Goal: Check status: Check status

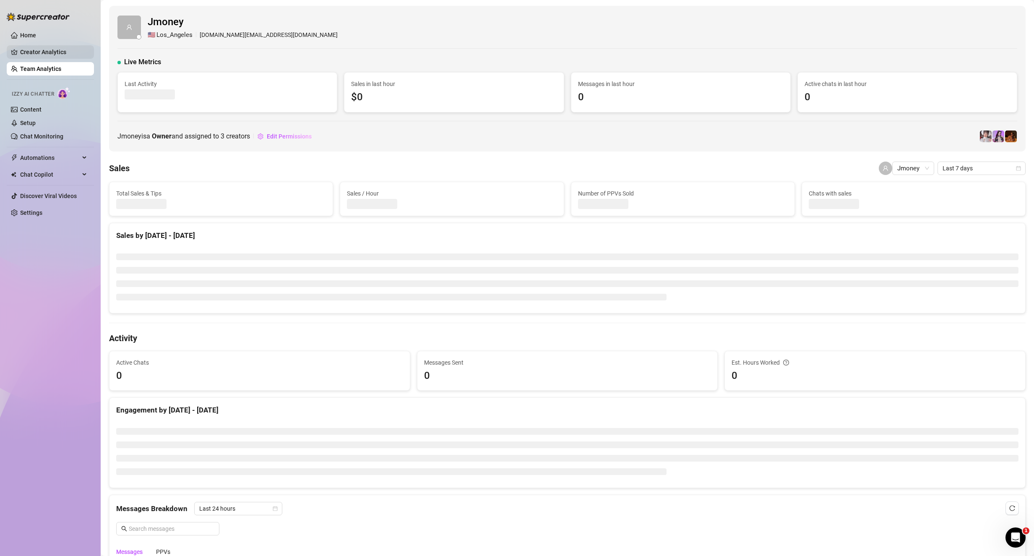
click at [50, 52] on link "Creator Analytics" at bounding box center [53, 51] width 67 height 13
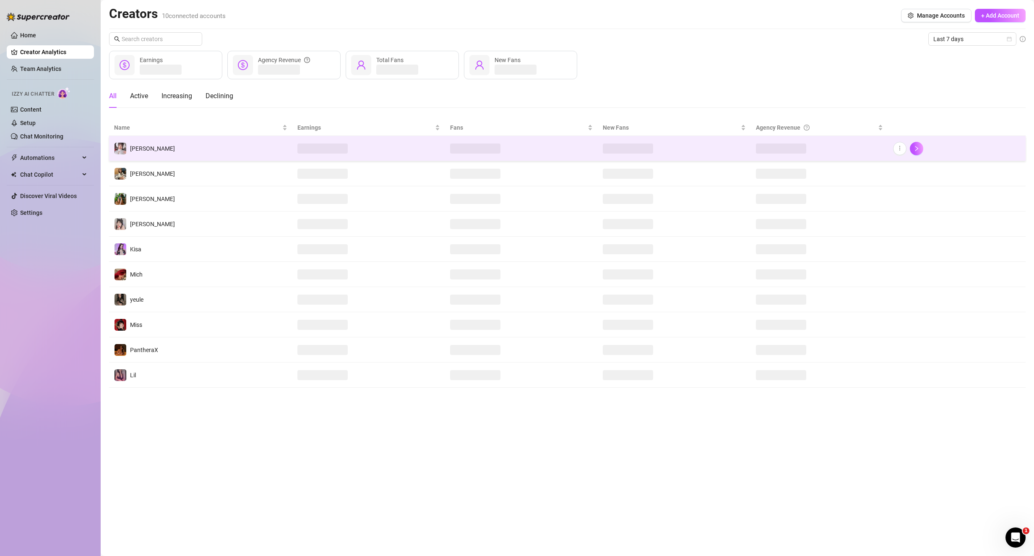
click at [209, 142] on td "[PERSON_NAME]" at bounding box center [200, 148] width 183 height 25
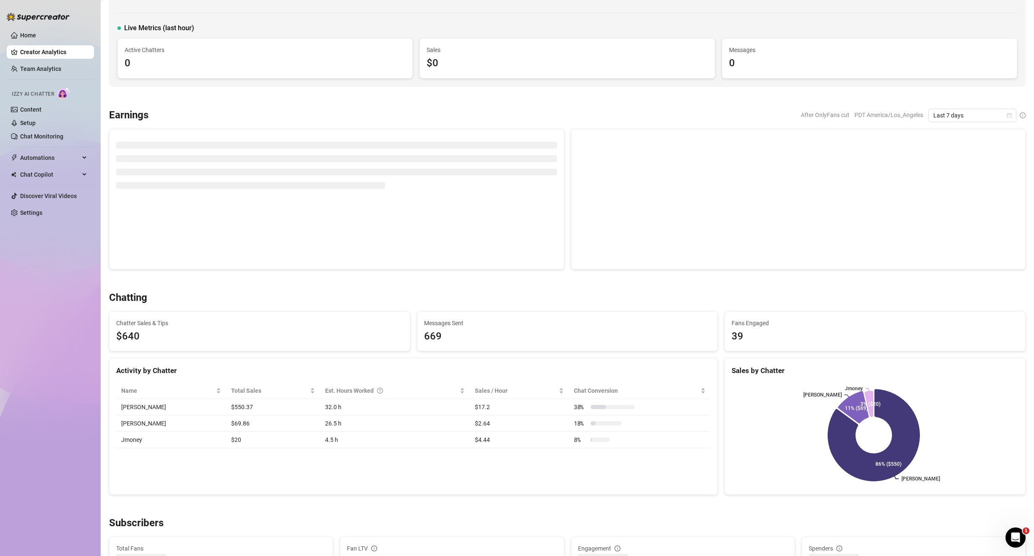
scroll to position [42, 0]
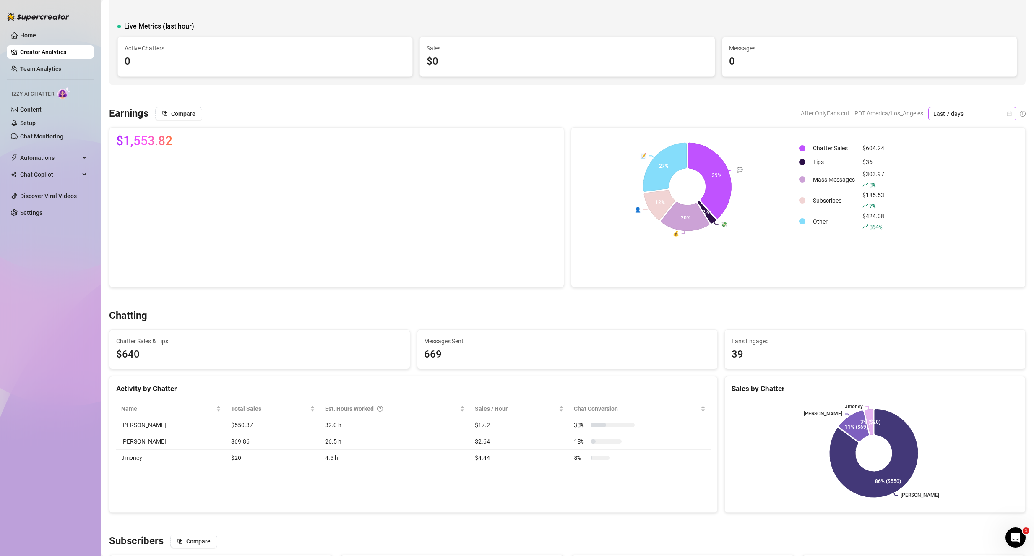
click at [934, 116] on span "Last 7 days" at bounding box center [972, 113] width 78 height 13
click at [954, 155] on div "Last 30 days" at bounding box center [965, 157] width 75 height 9
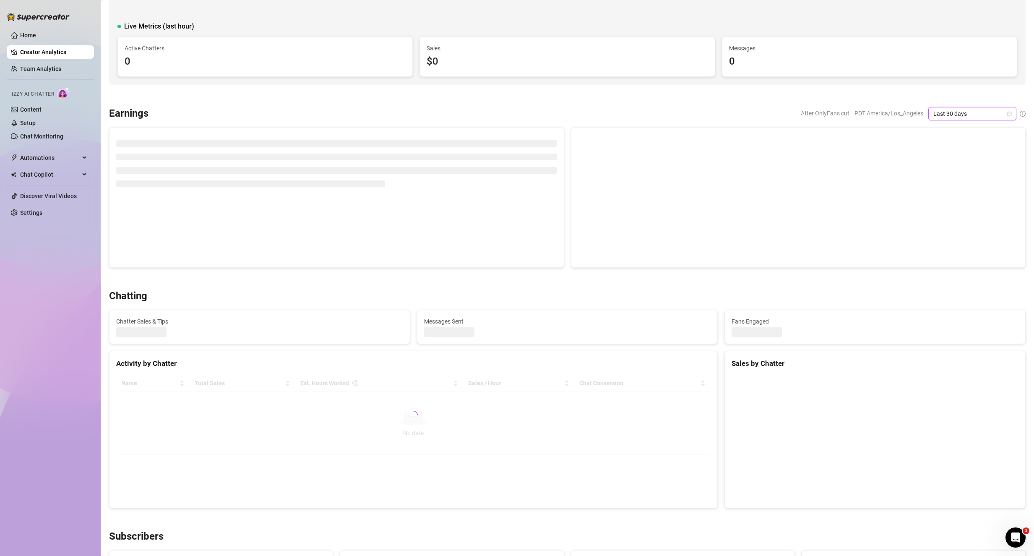
click at [954, 109] on span "Last 30 days" at bounding box center [972, 113] width 78 height 13
click at [957, 144] on div "Last 7 days" at bounding box center [965, 143] width 75 height 9
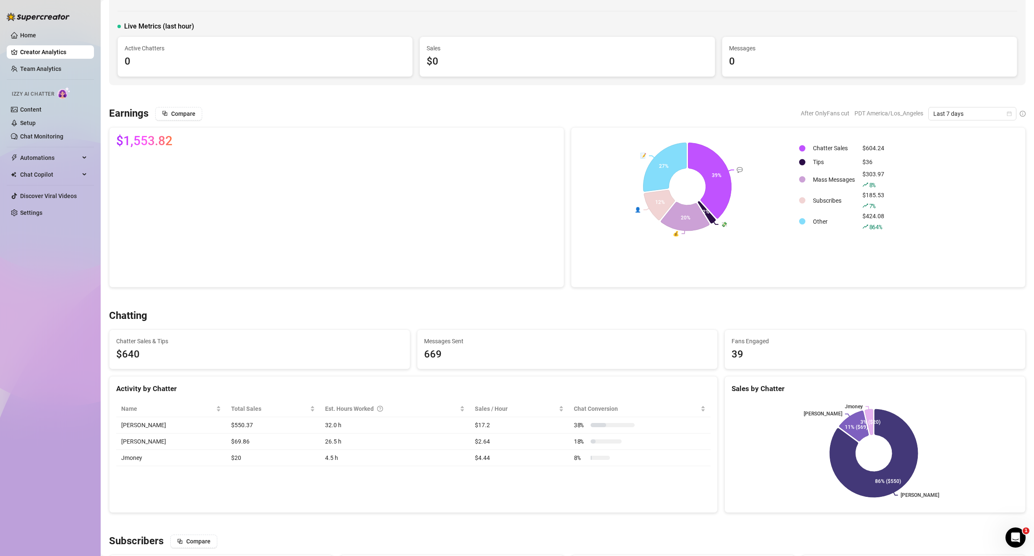
click at [411, 162] on canvas at bounding box center [334, 217] width 437 height 126
click at [843, 449] on icon at bounding box center [873, 453] width 95 height 95
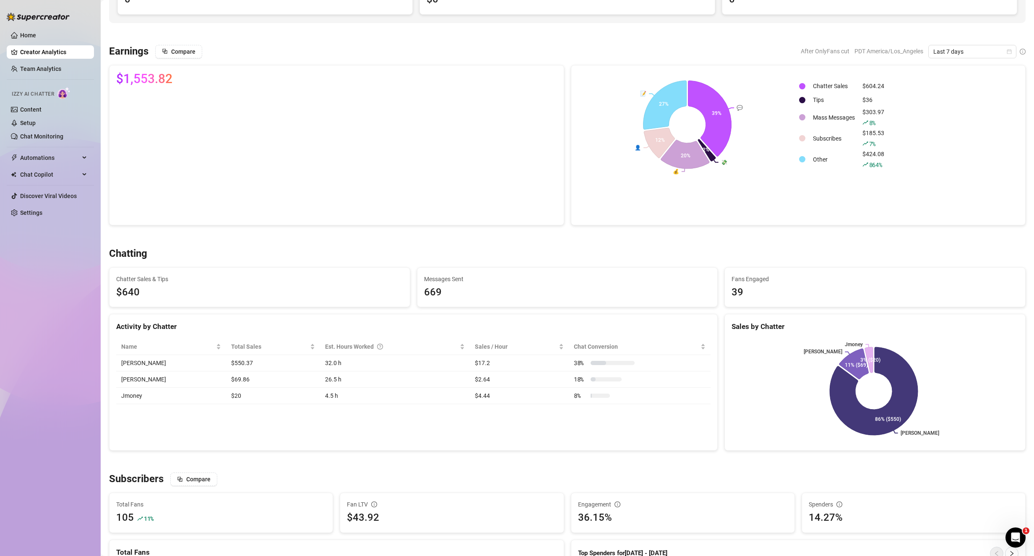
scroll to position [0, 0]
